Goal: Go to known website: Go to known website

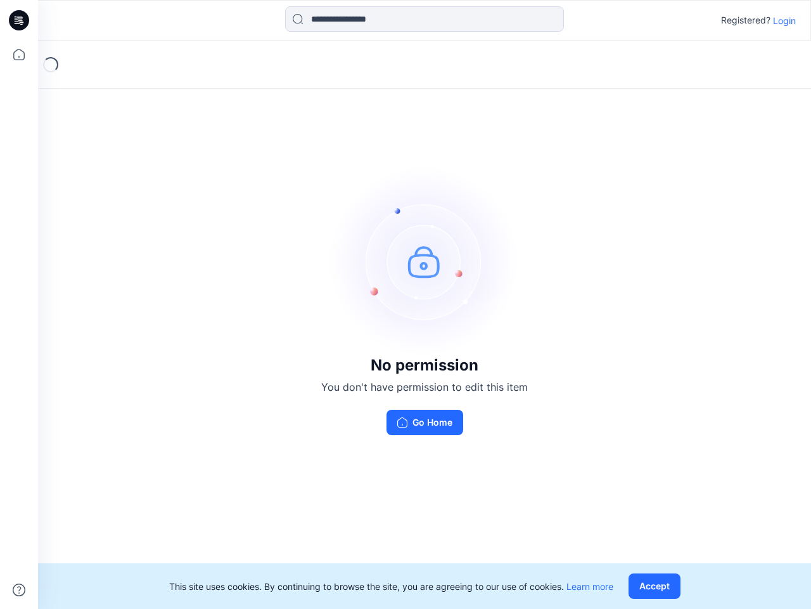
click at [406, 304] on img at bounding box center [425, 261] width 190 height 190
click at [20, 20] on icon at bounding box center [20, 20] width 5 height 1
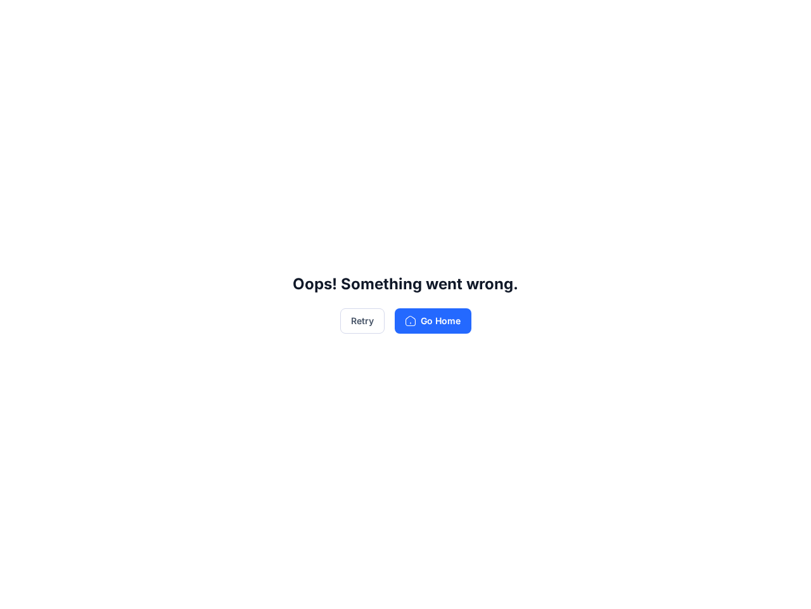
click at [19, 55] on div "Oops! Something went wrong. Retry Go Home" at bounding box center [405, 304] width 811 height 609
click at [19, 590] on div "Oops! Something went wrong. Retry Go Home" at bounding box center [405, 304] width 811 height 609
click at [425, 19] on div "Oops! Something went wrong. Retry Go Home" at bounding box center [405, 304] width 811 height 609
click at [785, 20] on div "Oops! Something went wrong. Retry Go Home" at bounding box center [405, 304] width 811 height 609
click at [657, 586] on div "Oops! Something went wrong. Retry Go Home" at bounding box center [405, 304] width 811 height 609
